Goal: Task Accomplishment & Management: Manage account settings

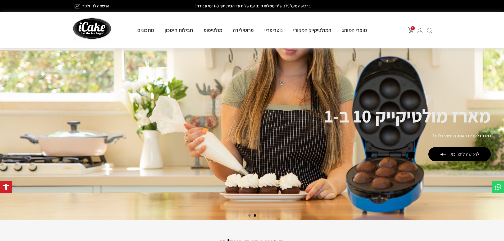
click at [421, 32] on img at bounding box center [420, 31] width 6 height 6
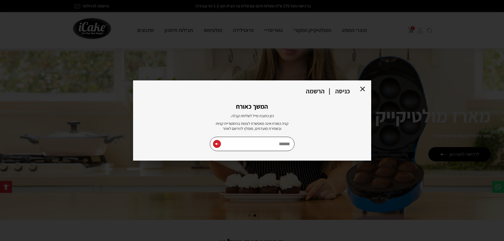
type input "**********"
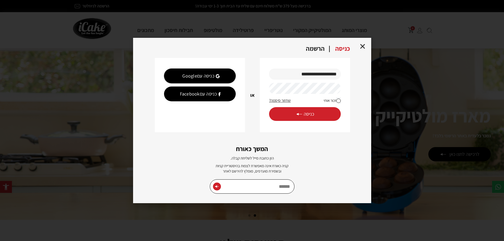
click at [302, 116] on span "כניסה" at bounding box center [305, 114] width 18 height 6
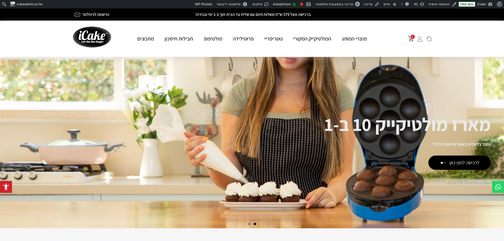
click at [250, 224] on span "Go to slide 2" at bounding box center [249, 224] width 2 height 2
click at [413, 39] on span "0" at bounding box center [413, 37] width 4 height 4
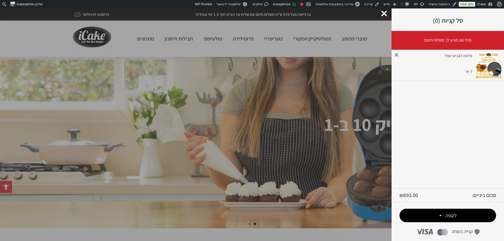
click at [399, 55] on link "×" at bounding box center [397, 54] width 5 height 9
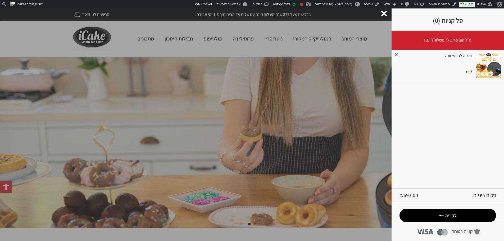
click at [382, 12] on div at bounding box center [385, 14] width 6 height 6
